Goal: Find specific page/section: Find specific page/section

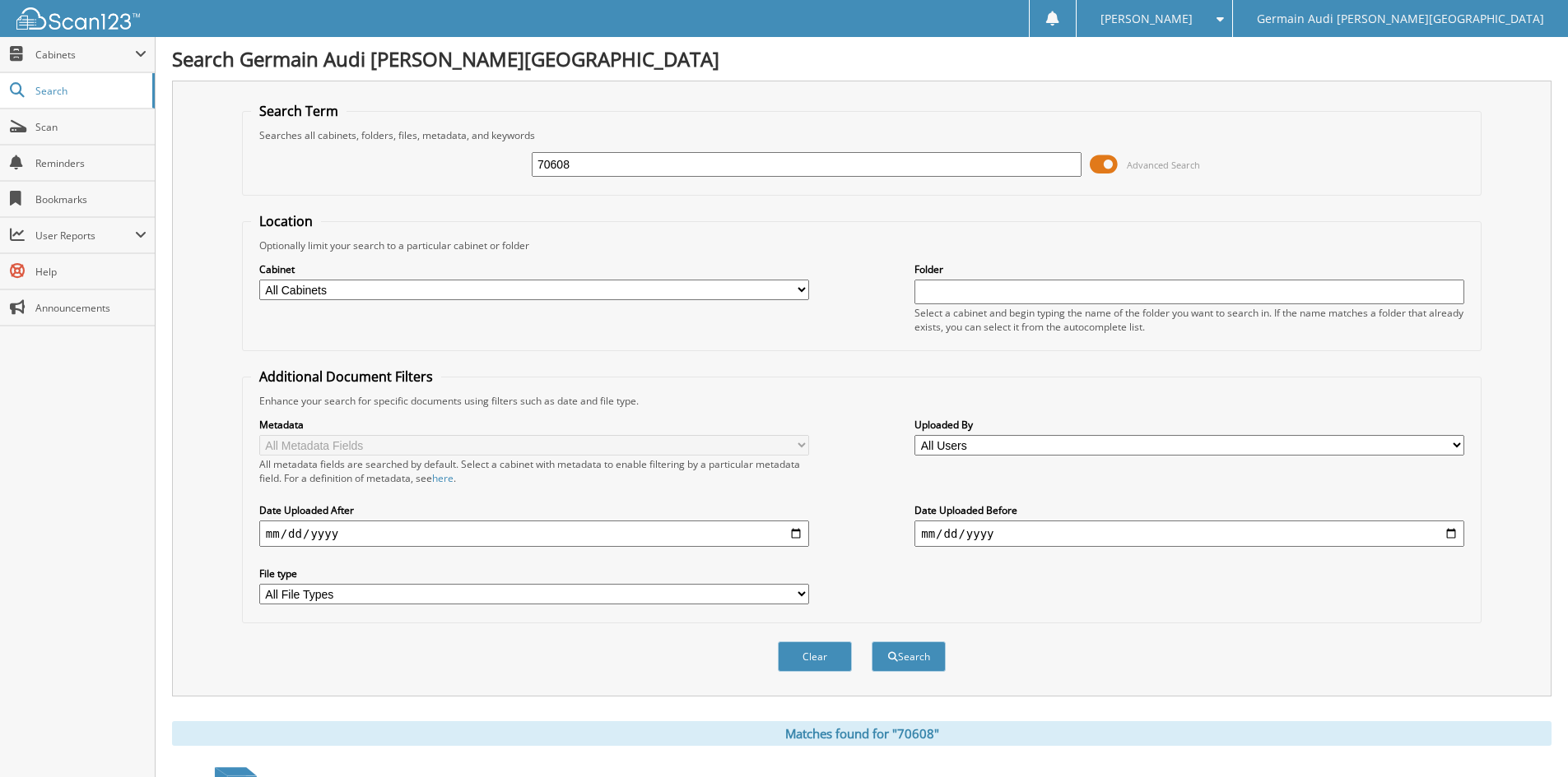
click at [596, 153] on input "70608" at bounding box center [807, 165] width 550 height 25
type input "7"
type input "88595"
click at [871, 641] on button "Search" at bounding box center [908, 657] width 74 height 30
click at [919, 660] on button "Search" at bounding box center [908, 657] width 74 height 30
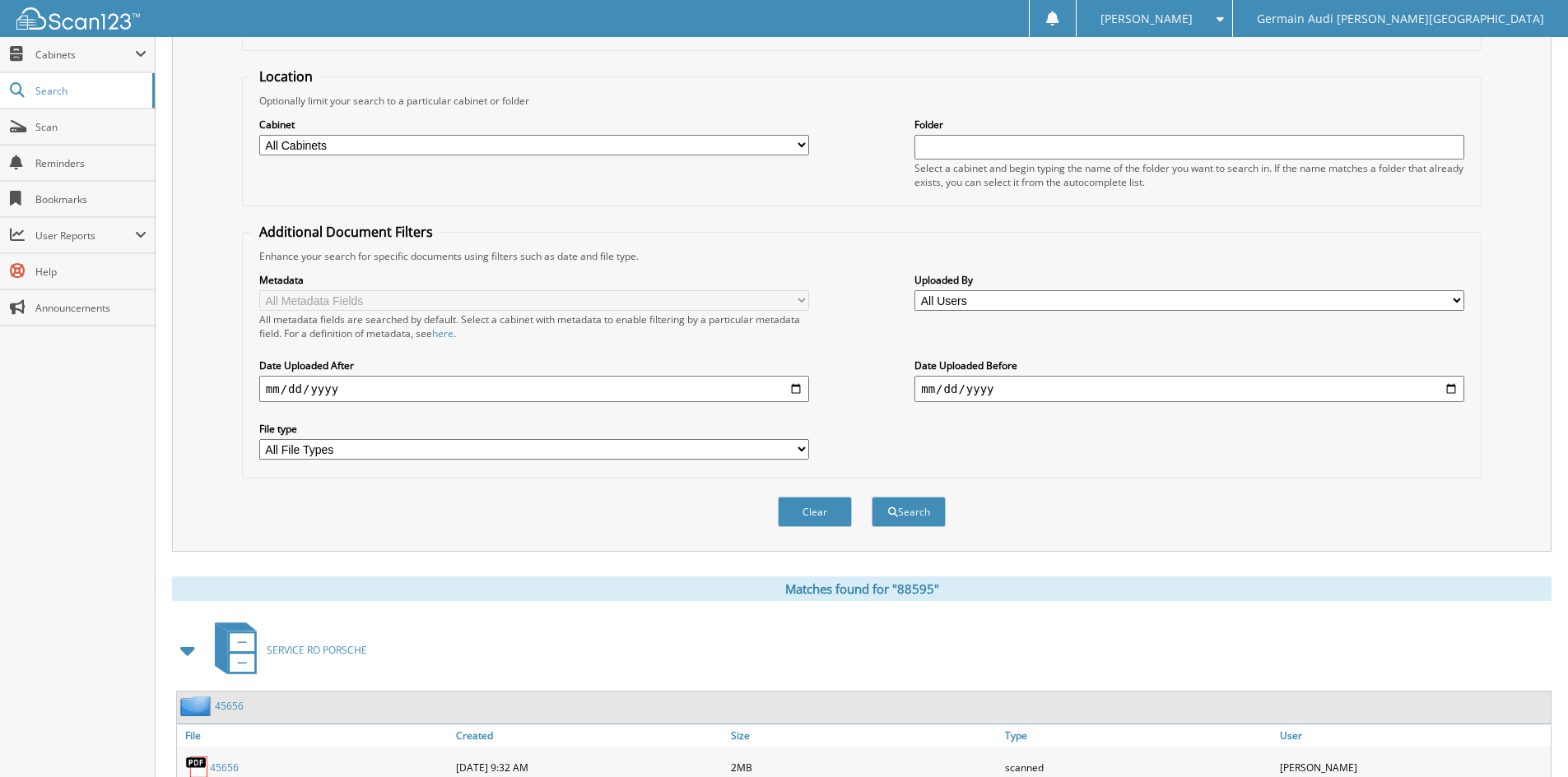
scroll to position [454, 0]
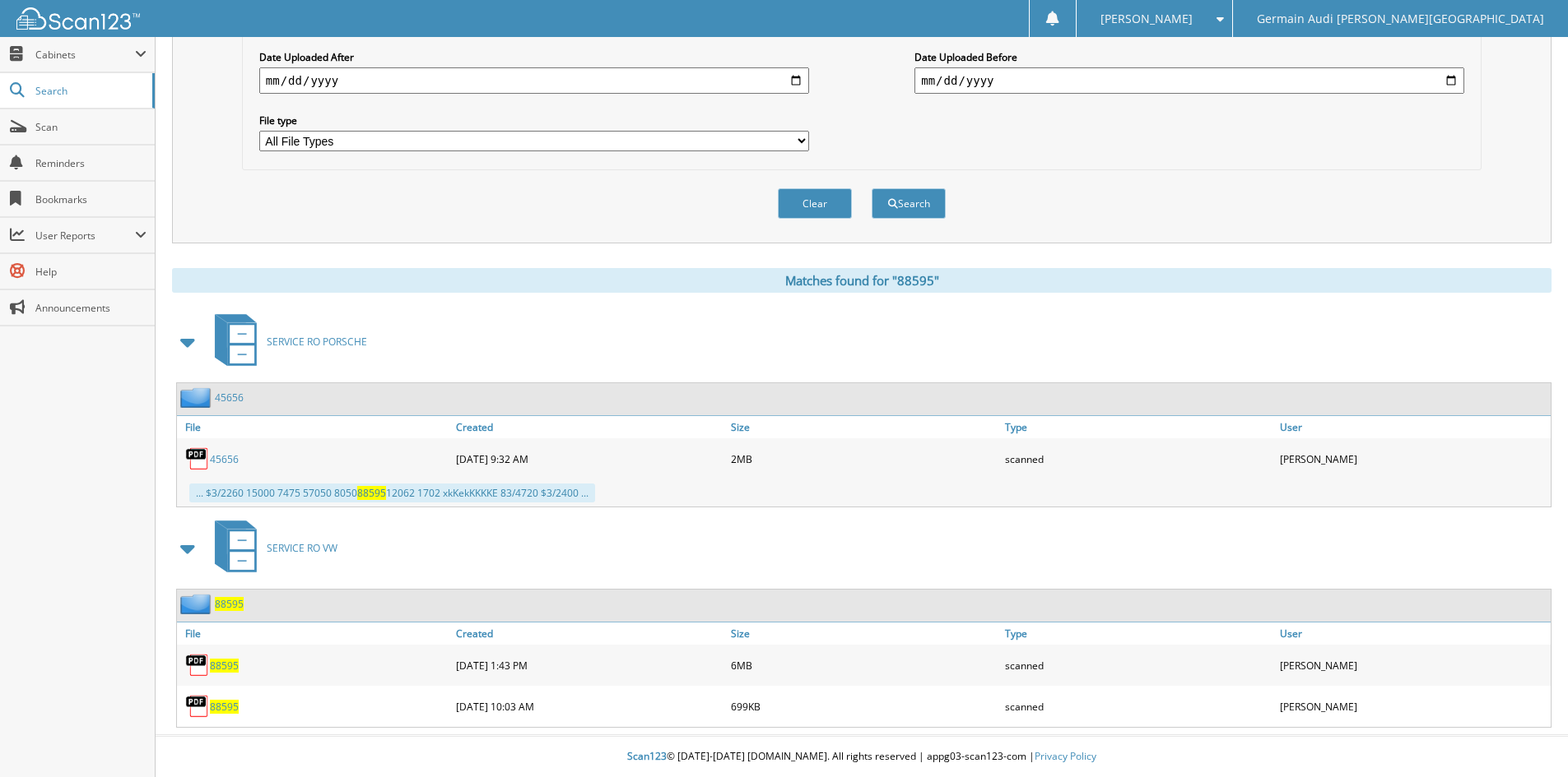
click at [227, 660] on span "88595" at bounding box center [224, 665] width 28 height 14
click at [822, 208] on button "Clear" at bounding box center [814, 204] width 74 height 30
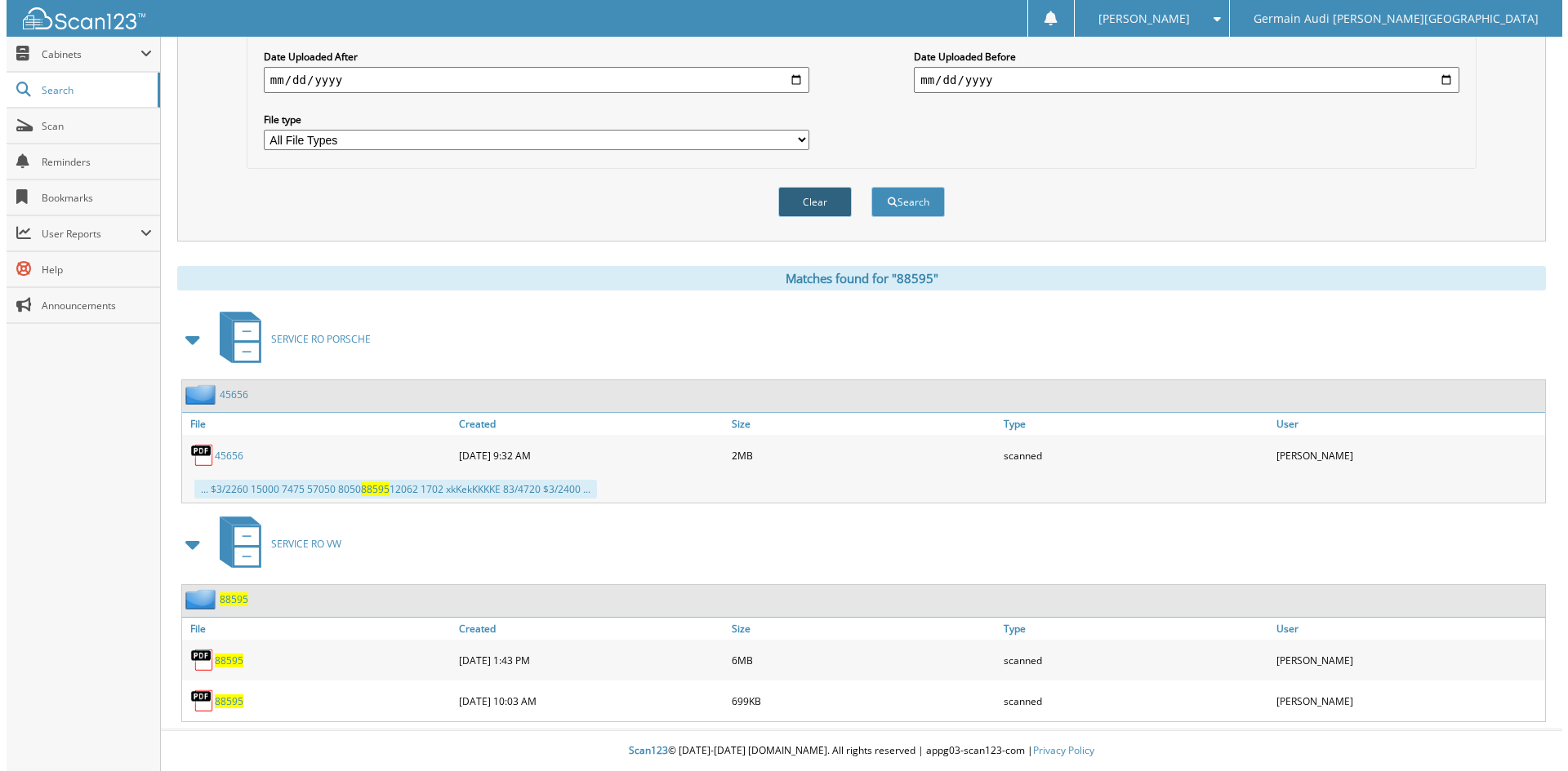
scroll to position [0, 0]
